Goal: Check status: Check status

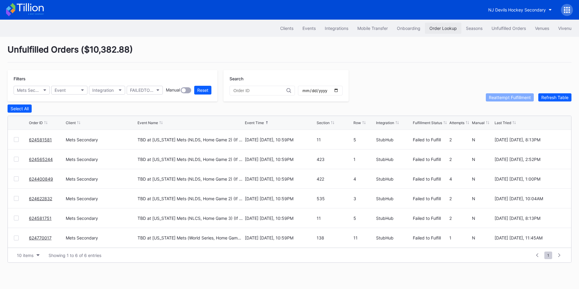
click at [451, 27] on div "Order Lookup" at bounding box center [443, 28] width 27 height 5
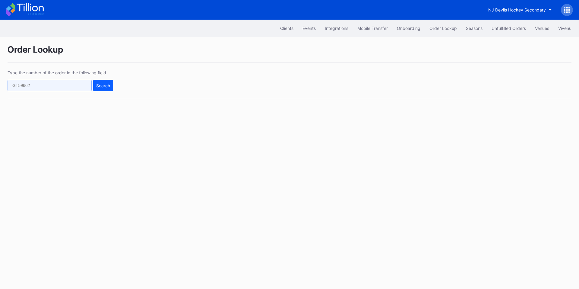
click at [56, 87] on input "text" at bounding box center [50, 85] width 84 height 11
paste input "624400849"
type input "624400849"
drag, startPoint x: 93, startPoint y: 87, endPoint x: 100, endPoint y: 87, distance: 7.6
click at [93, 87] on div "624400849 Search" at bounding box center [61, 85] width 106 height 11
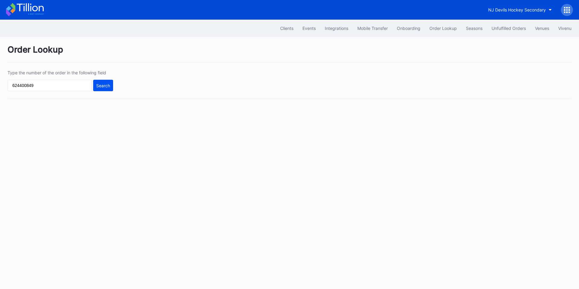
click at [101, 87] on div "Search" at bounding box center [103, 85] width 14 height 5
